Goal: Information Seeking & Learning: Find specific page/section

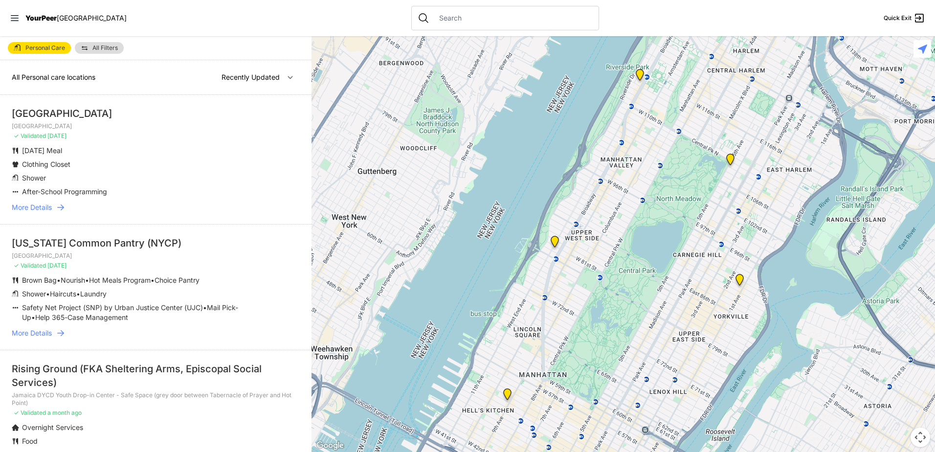
click at [67, 204] on link "More Details" at bounding box center [156, 208] width 288 height 10
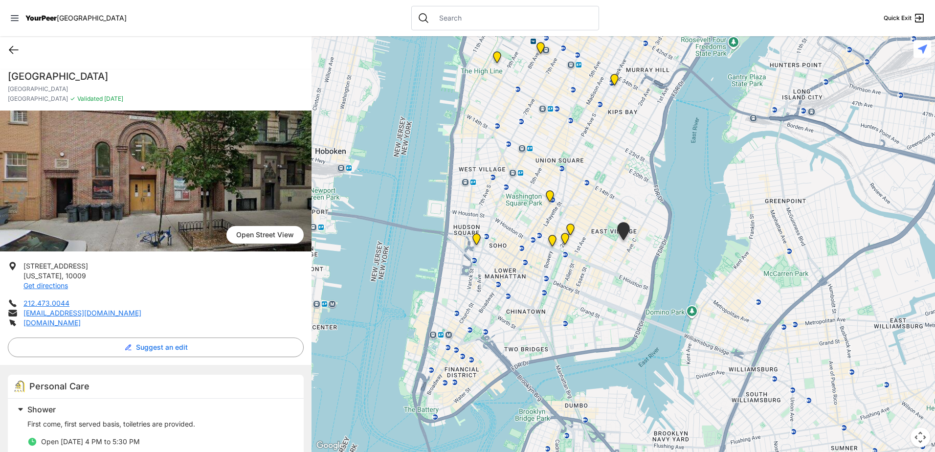
click at [17, 45] on icon at bounding box center [14, 50] width 12 height 12
select select "recentlyUpdated"
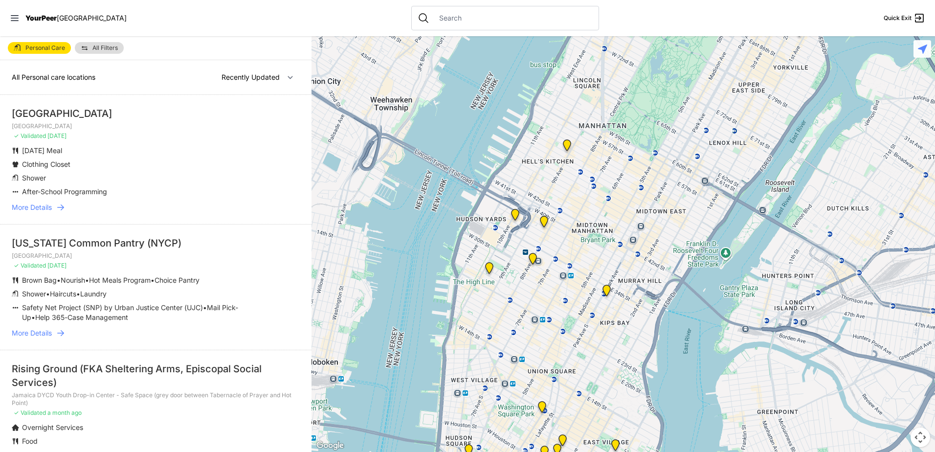
drag, startPoint x: 569, startPoint y: 334, endPoint x: 629, endPoint y: 83, distance: 258.4
click at [629, 83] on div at bounding box center [624, 244] width 624 height 416
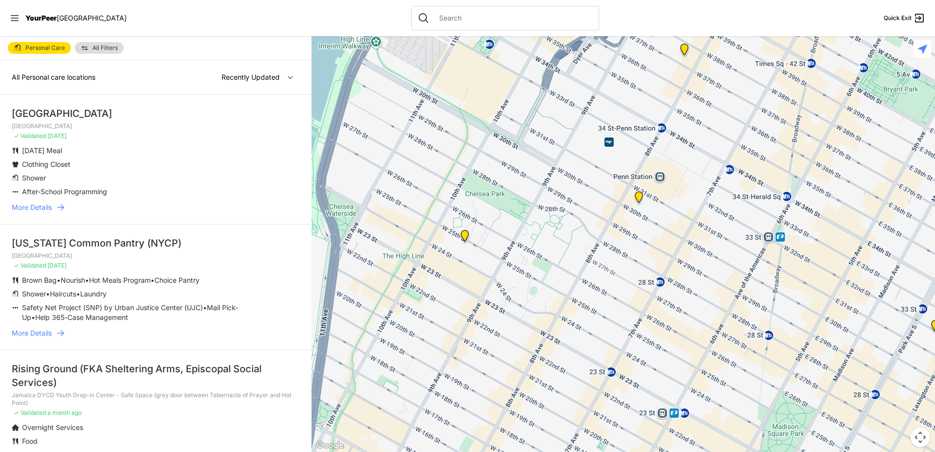
drag, startPoint x: 461, startPoint y: 293, endPoint x: 538, endPoint y: 164, distance: 149.2
click at [538, 164] on div at bounding box center [624, 244] width 624 height 416
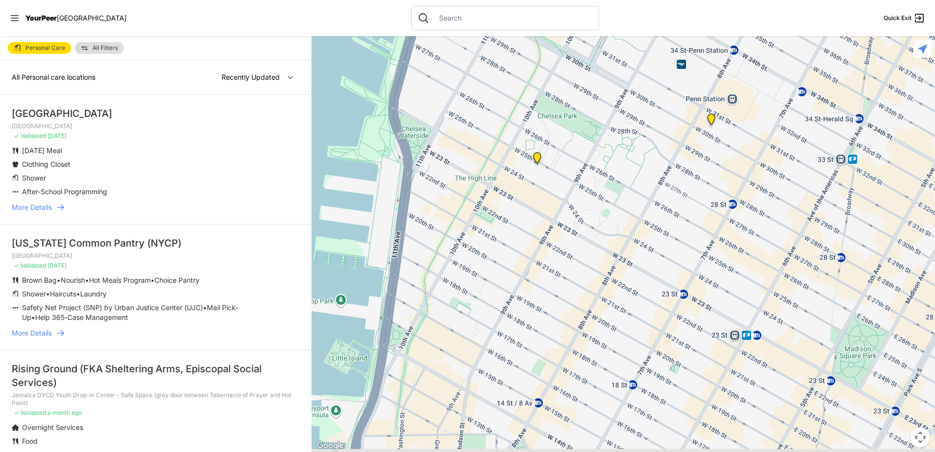
drag, startPoint x: 568, startPoint y: 202, endPoint x: 585, endPoint y: 159, distance: 46.1
click at [637, 124] on div at bounding box center [624, 244] width 624 height 416
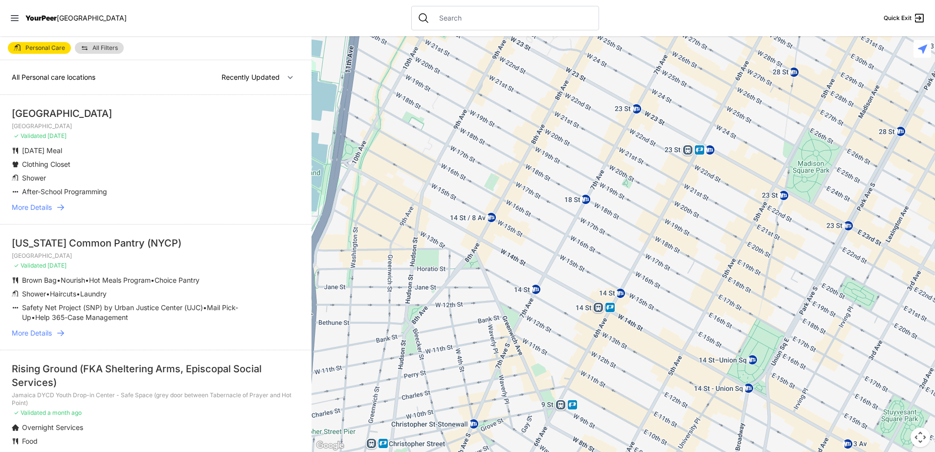
drag, startPoint x: 579, startPoint y: 301, endPoint x: 529, endPoint y: 124, distance: 184.0
click at [529, 124] on div at bounding box center [624, 244] width 624 height 416
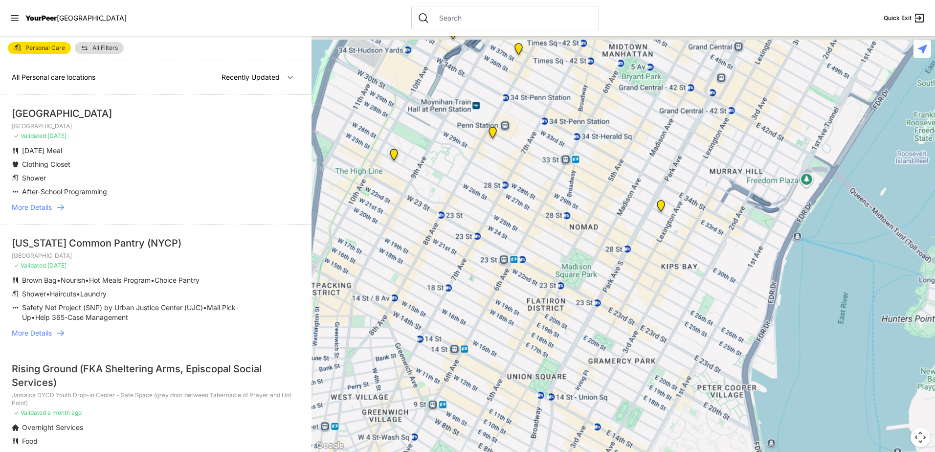
drag, startPoint x: 674, startPoint y: 144, endPoint x: 575, endPoint y: 291, distance: 176.8
click at [575, 291] on div at bounding box center [624, 244] width 624 height 416
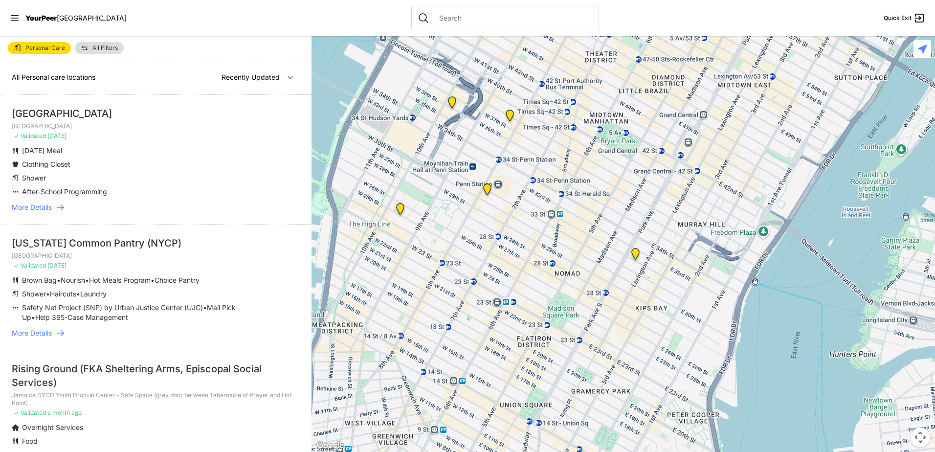
click at [488, 187] on img "Antonio Olivieri Drop-in Center" at bounding box center [487, 191] width 12 height 16
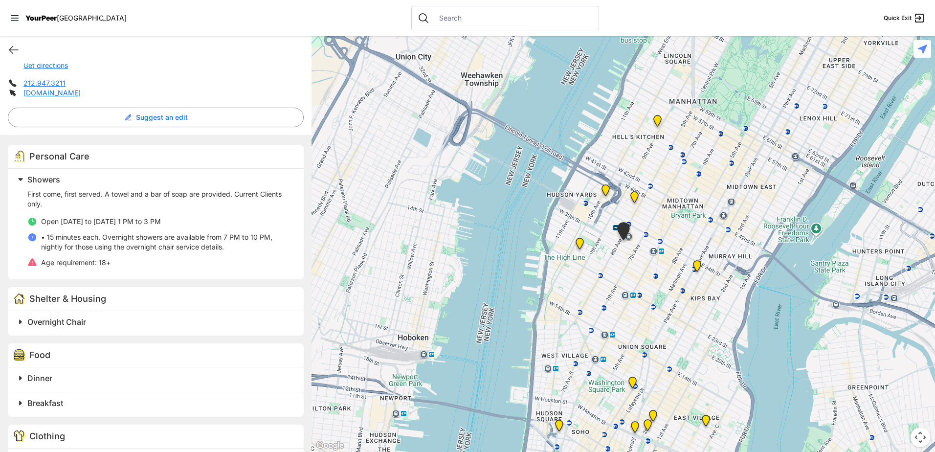
scroll to position [251, 0]
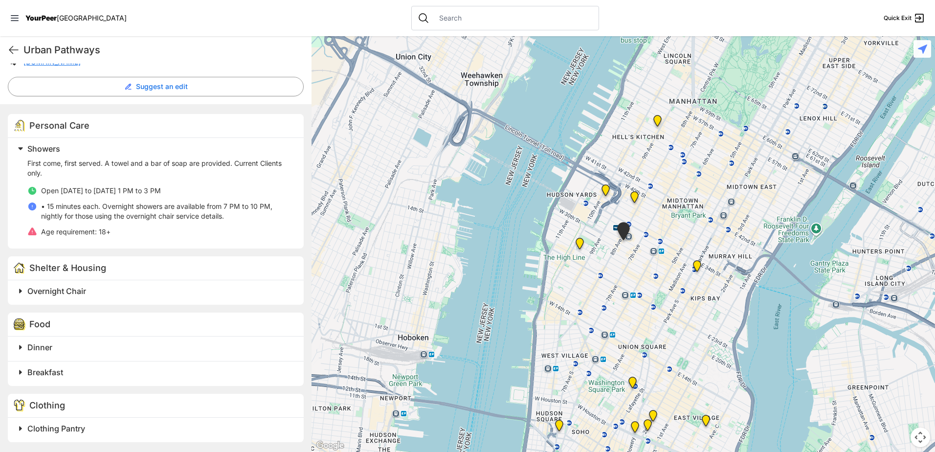
click at [31, 345] on span "Dinner" at bounding box center [39, 347] width 25 height 10
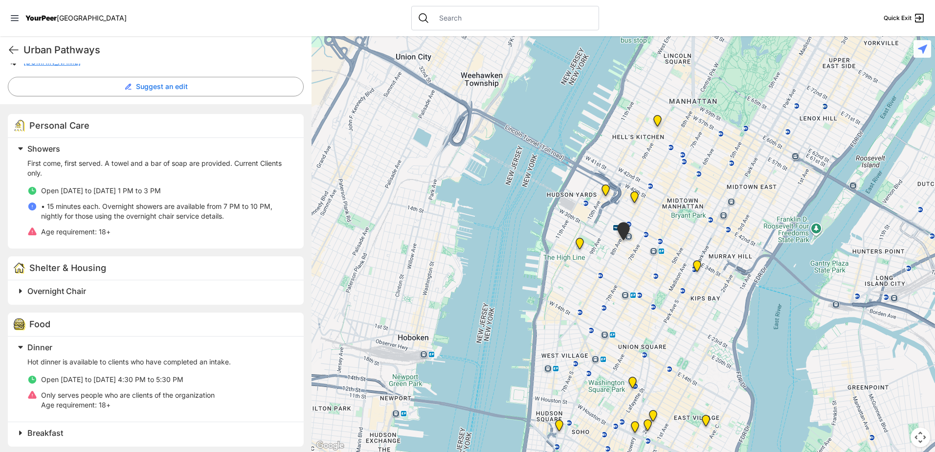
click at [39, 347] on span "Dinner" at bounding box center [39, 347] width 25 height 10
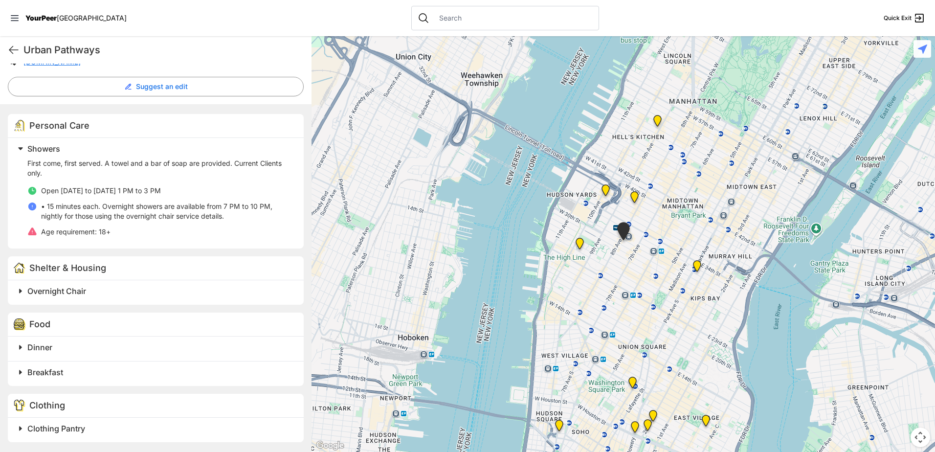
click at [41, 292] on span "Overnight Chair" at bounding box center [56, 291] width 59 height 10
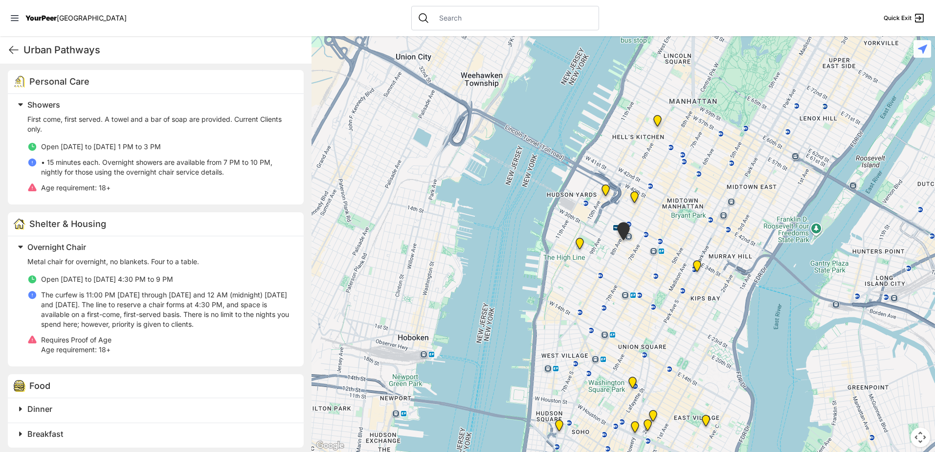
scroll to position [357, 0]
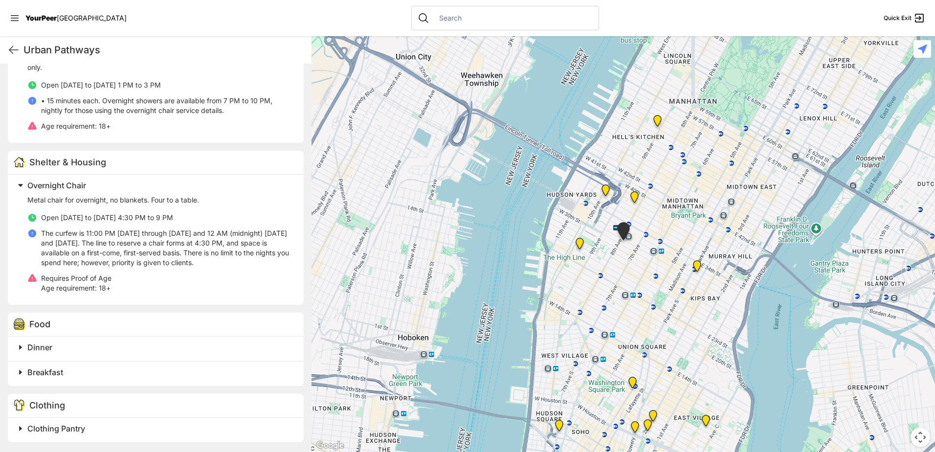
click at [43, 352] on span "Dinner" at bounding box center [39, 347] width 25 height 10
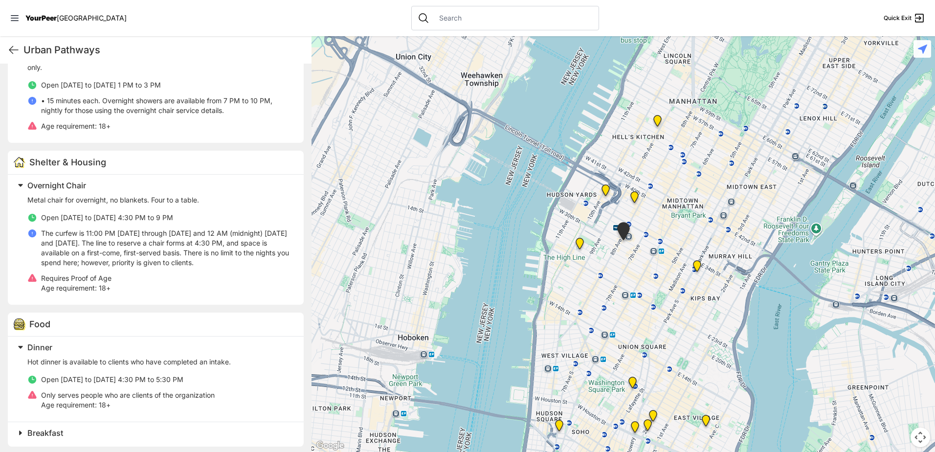
scroll to position [417, 0]
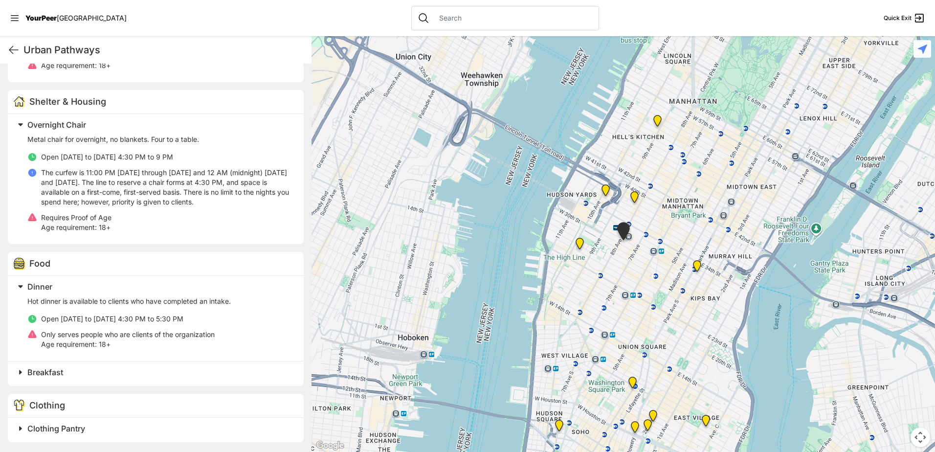
click at [44, 374] on span "Breakfast" at bounding box center [45, 372] width 36 height 10
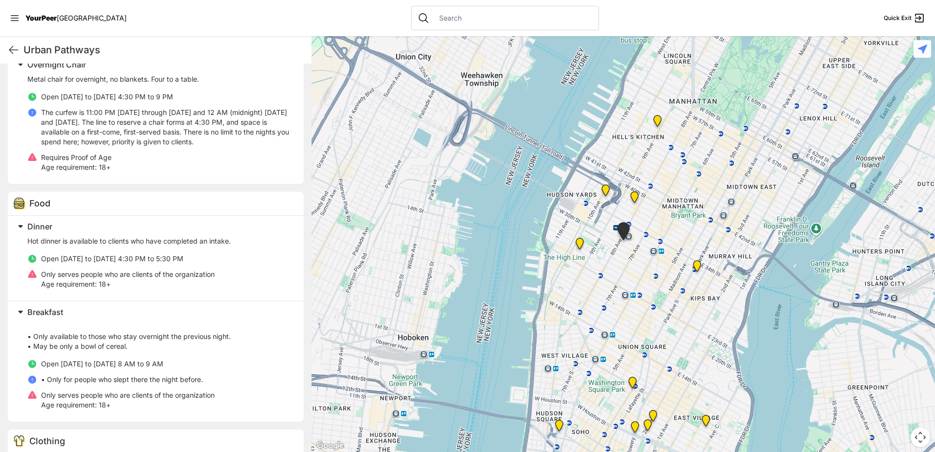
scroll to position [513, 0]
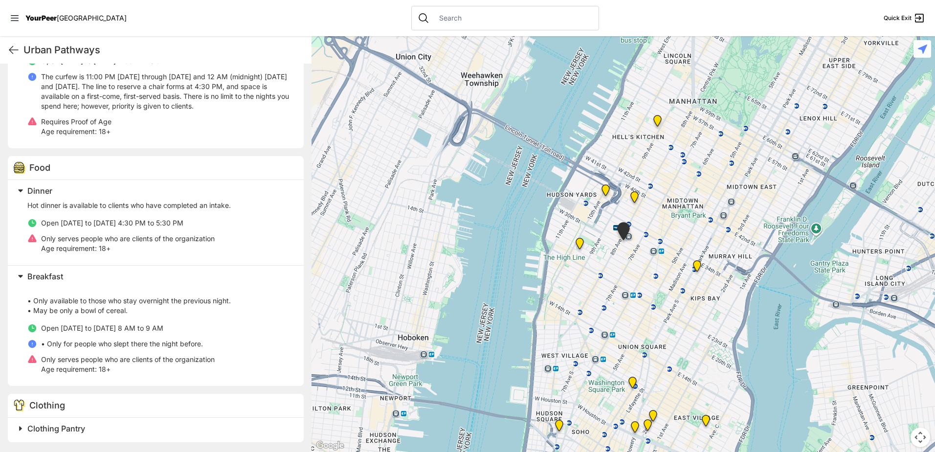
click at [55, 427] on span "Clothing Pantry" at bounding box center [56, 429] width 58 height 10
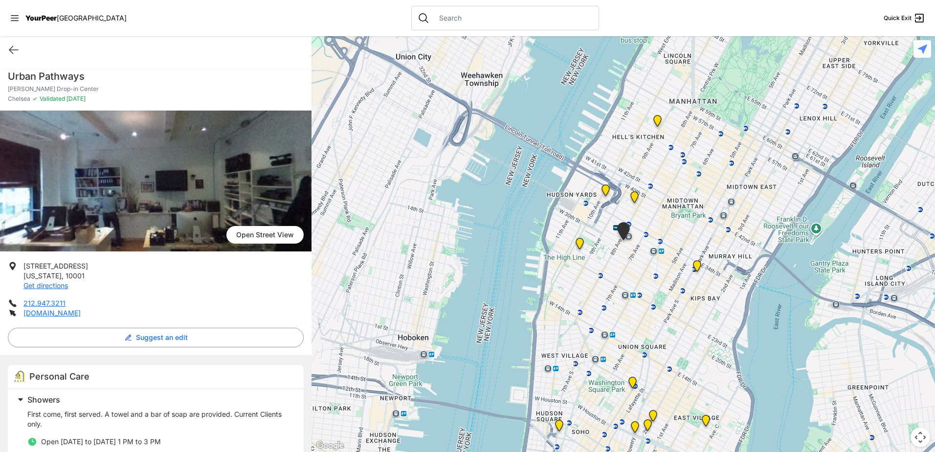
click at [251, 276] on li "[STREET_ADDRESS][US_STATE] Get directions" at bounding box center [156, 275] width 296 height 29
drag, startPoint x: 169, startPoint y: 281, endPoint x: 186, endPoint y: 287, distance: 17.8
click at [186, 287] on li "[STREET_ADDRESS][US_STATE] Get directions" at bounding box center [156, 275] width 296 height 29
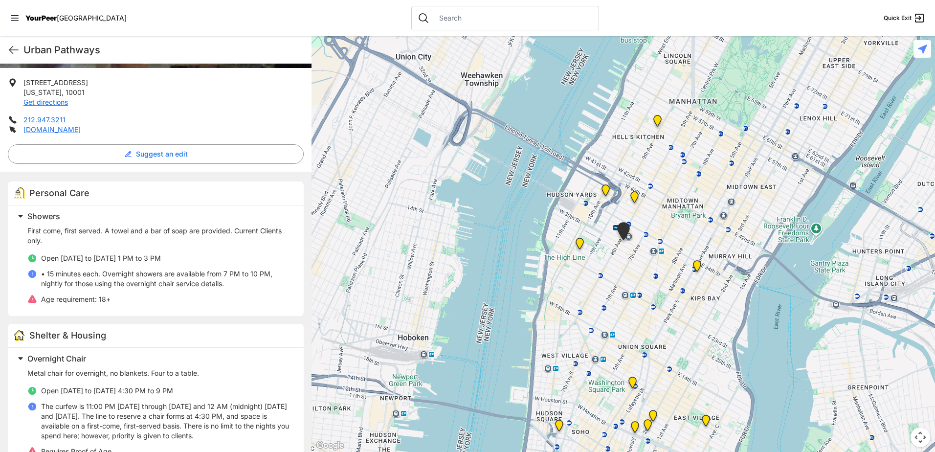
scroll to position [49, 0]
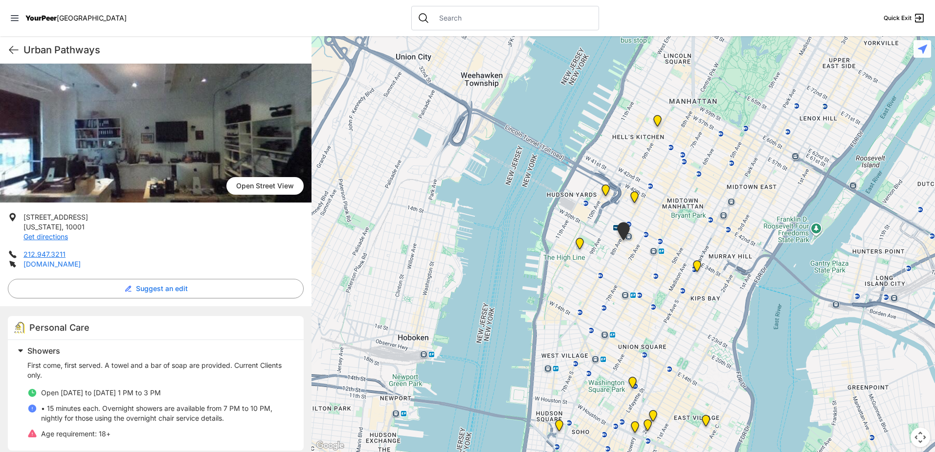
click at [48, 265] on link "[DOMAIN_NAME]" at bounding box center [51, 264] width 57 height 8
